Goal: Information Seeking & Learning: Learn about a topic

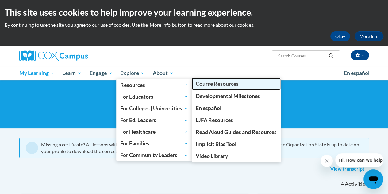
click at [212, 85] on span "Course Resources" at bounding box center [217, 83] width 43 height 6
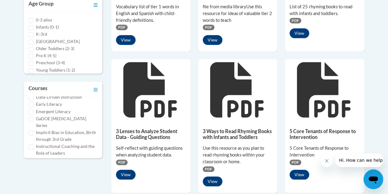
scroll to position [76, 0]
click at [31, 107] on input "Early Literacy" at bounding box center [31, 104] width 5 height 5
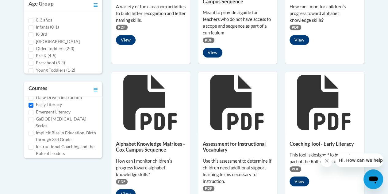
click at [75, 166] on div "30 Assets « 1 2 3 » Browsing Search resources Type Document (535) PDF" at bounding box center [194, 188] width 359 height 571
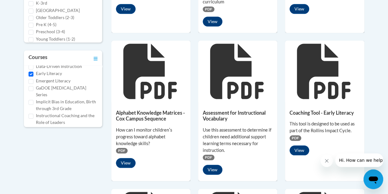
scroll to position [269, 0]
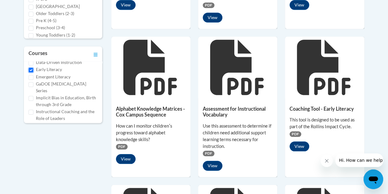
click at [30, 72] on input "Early Literacy" at bounding box center [31, 69] width 5 height 5
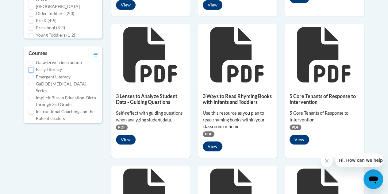
click at [30, 72] on input "Early Literacy" at bounding box center [31, 69] width 5 height 5
checkbox input "true"
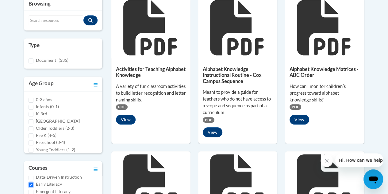
scroll to position [157, 0]
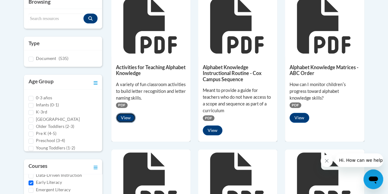
click at [127, 115] on button "View" at bounding box center [126, 118] width 20 height 10
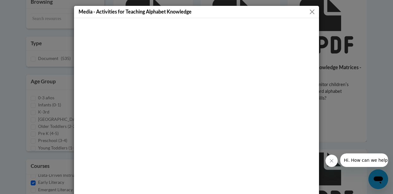
click at [310, 11] on button "Close" at bounding box center [312, 12] width 8 height 8
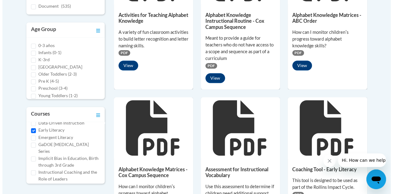
scroll to position [209, 0]
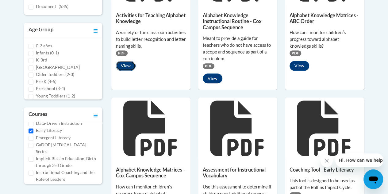
click at [127, 67] on button "View" at bounding box center [126, 66] width 20 height 10
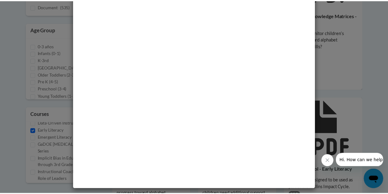
scroll to position [0, 0]
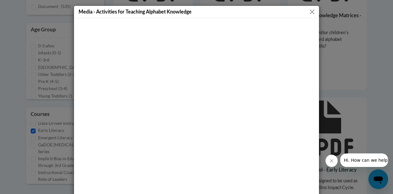
click at [308, 14] on button "Close" at bounding box center [312, 12] width 8 height 8
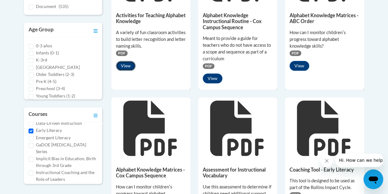
click at [126, 66] on button "View" at bounding box center [126, 66] width 20 height 10
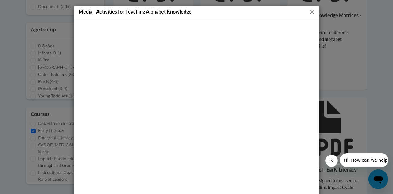
click at [310, 13] on button "Close" at bounding box center [312, 12] width 8 height 8
